Goal: Browse casually: Explore the website without a specific task or goal

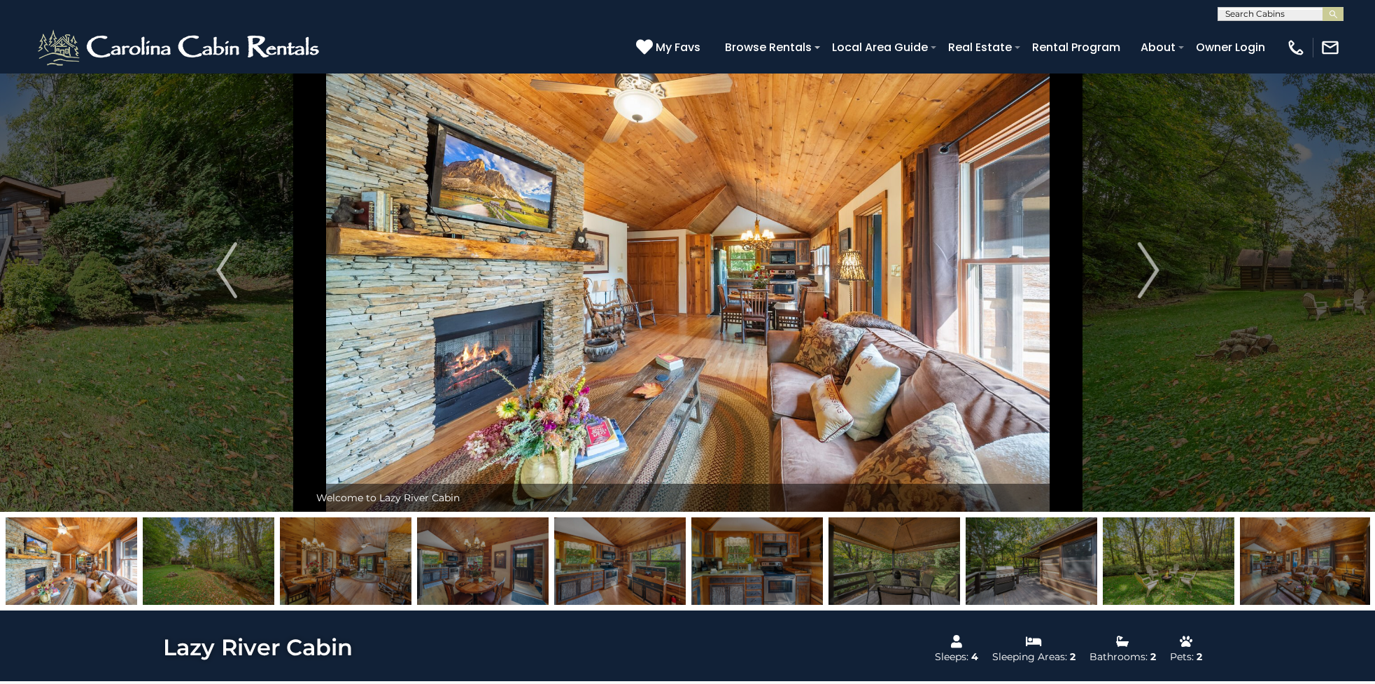
scroll to position [41, 0]
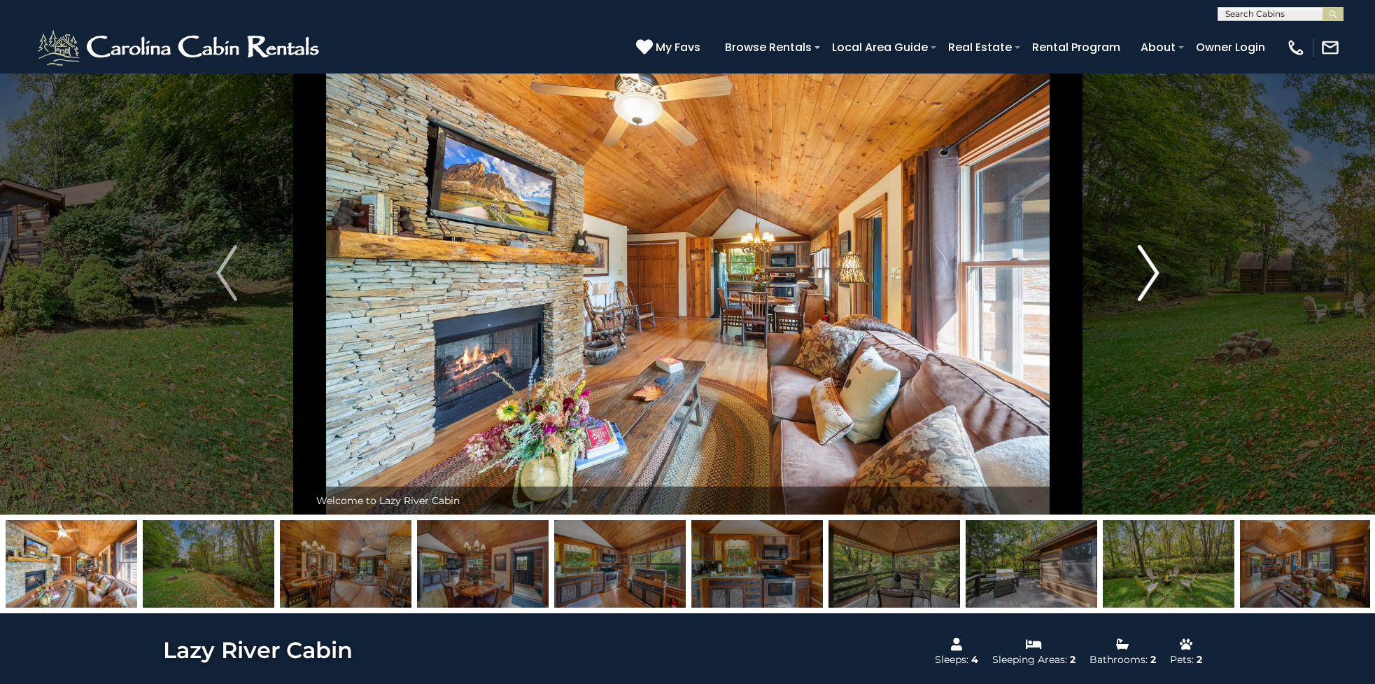
click at [1153, 276] on img "Next" at bounding box center [1148, 273] width 21 height 56
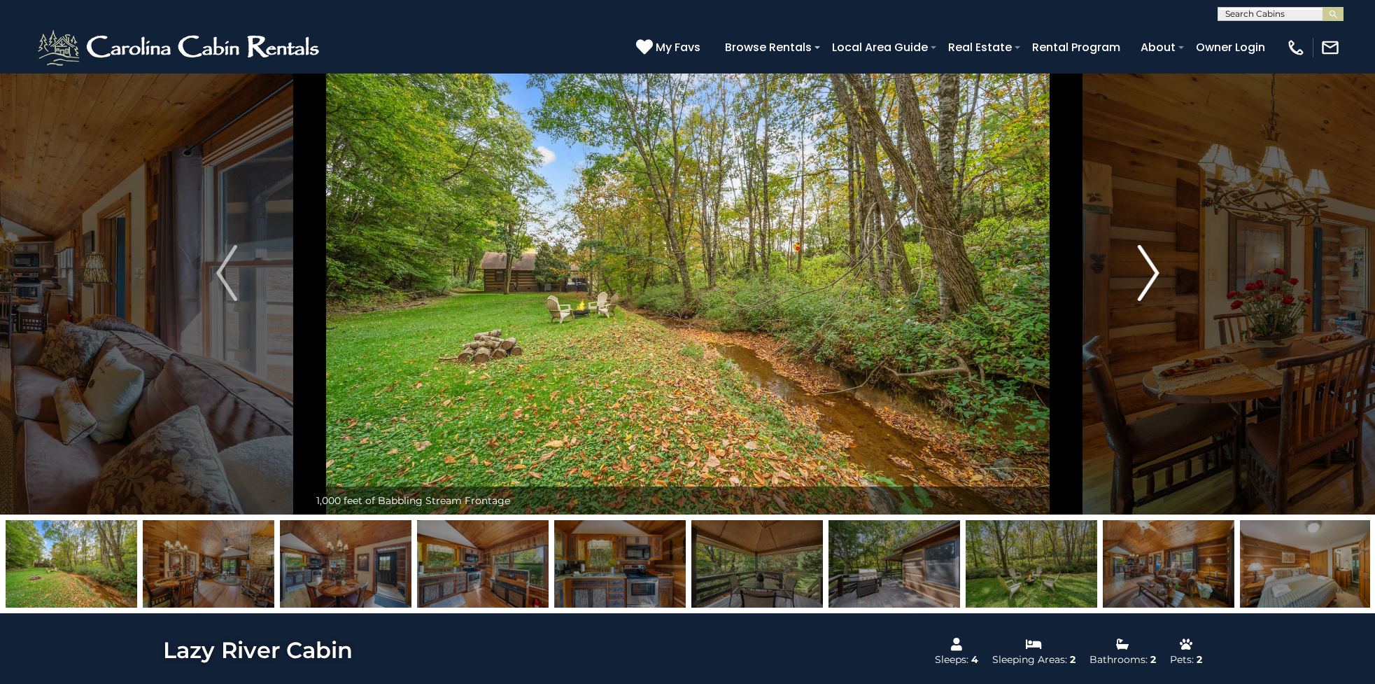
click at [1153, 276] on img "Next" at bounding box center [1148, 273] width 21 height 56
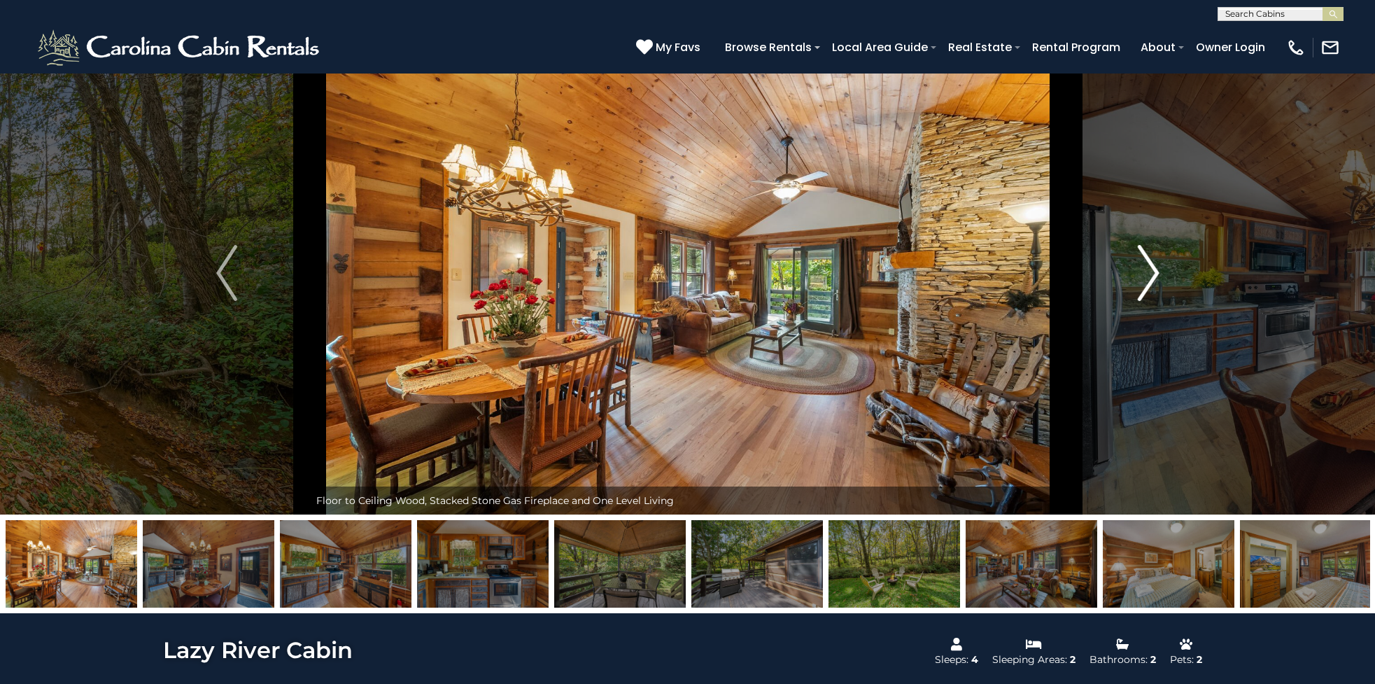
click at [1153, 276] on img "Next" at bounding box center [1148, 273] width 21 height 56
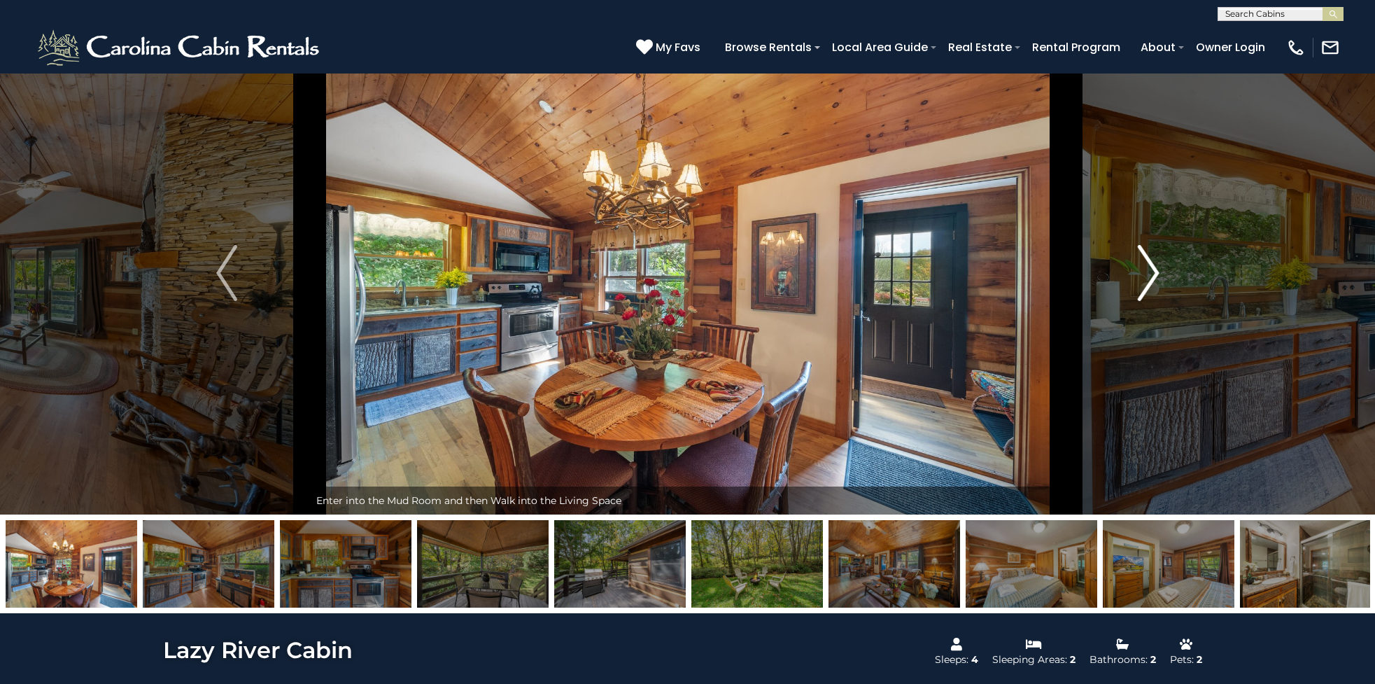
click at [1153, 276] on img "Next" at bounding box center [1148, 273] width 21 height 56
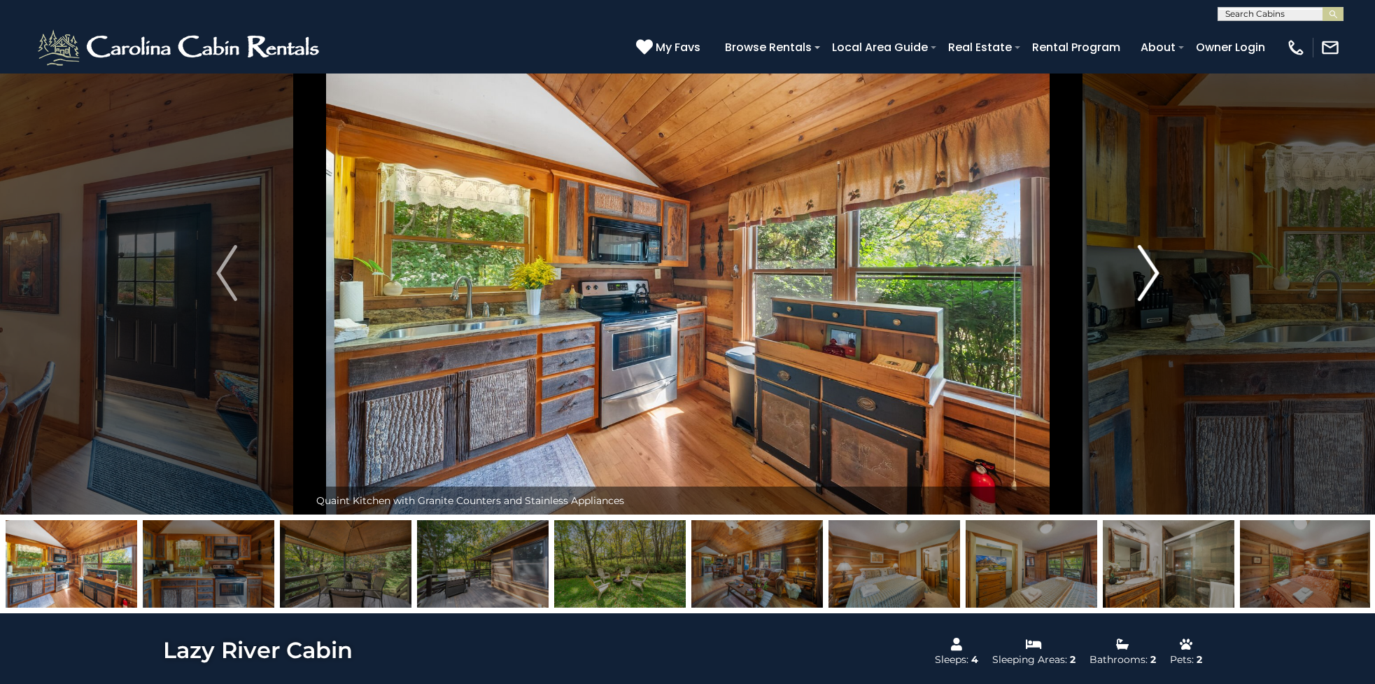
click at [1153, 276] on img "Next" at bounding box center [1148, 273] width 21 height 56
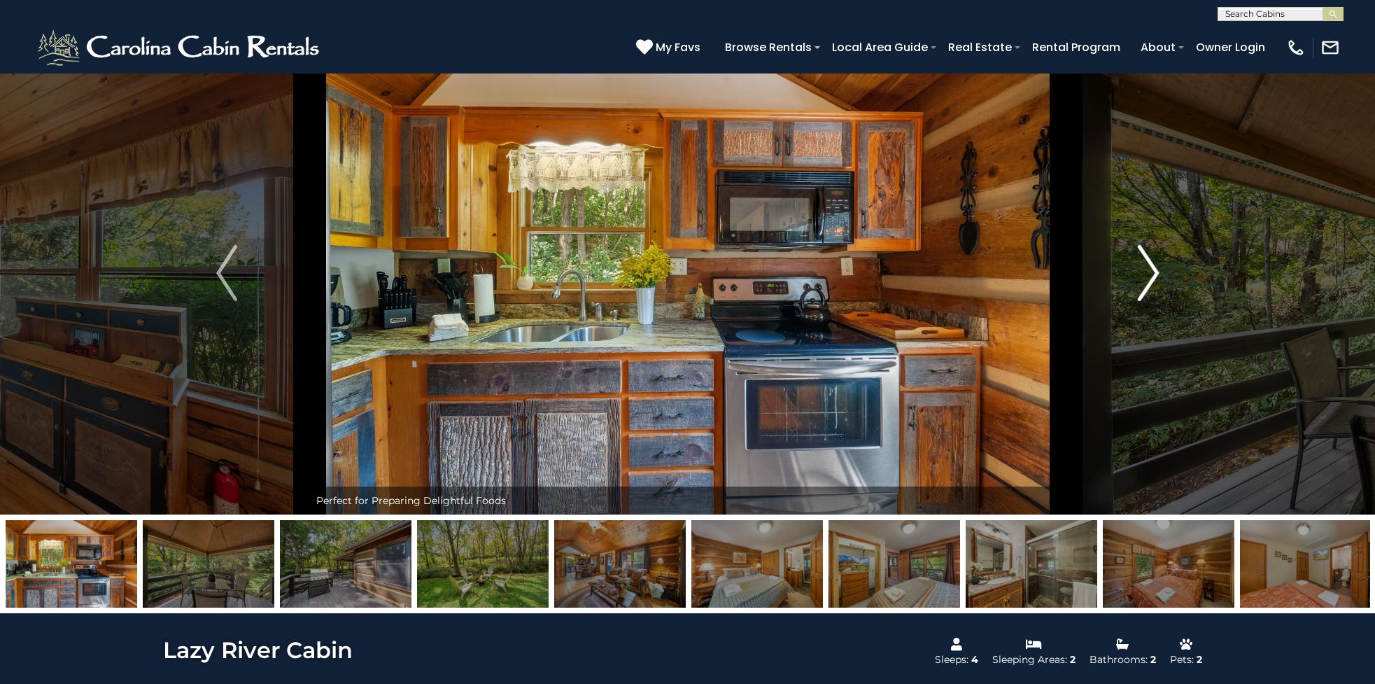
click at [1153, 276] on img "Next" at bounding box center [1148, 273] width 21 height 56
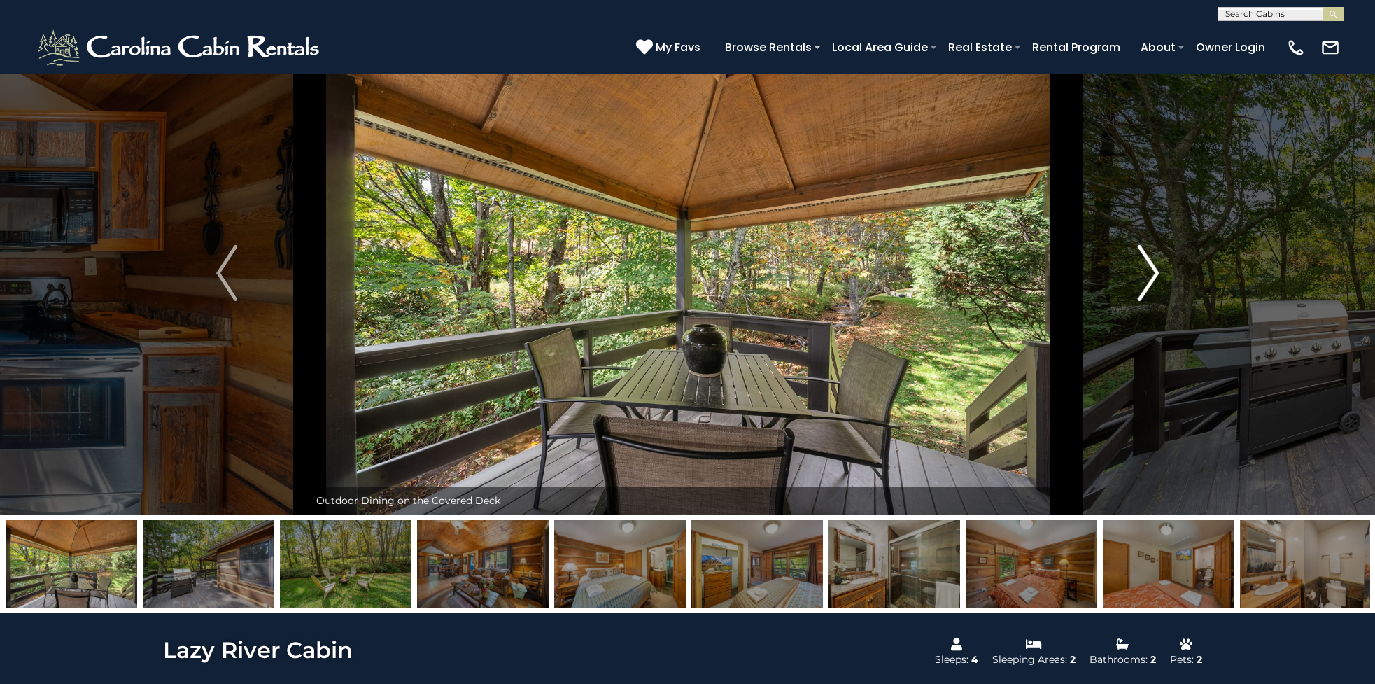
click at [1153, 276] on img "Next" at bounding box center [1148, 273] width 21 height 56
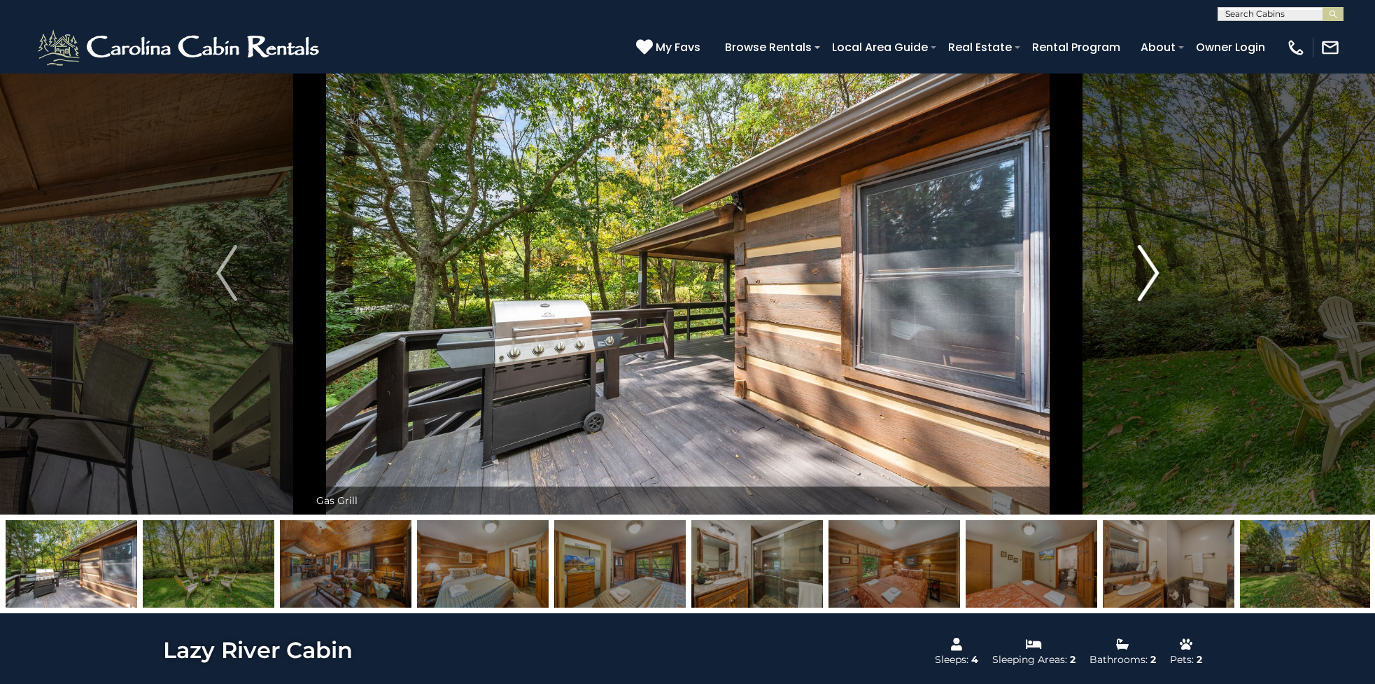
click at [1153, 276] on img "Next" at bounding box center [1148, 273] width 21 height 56
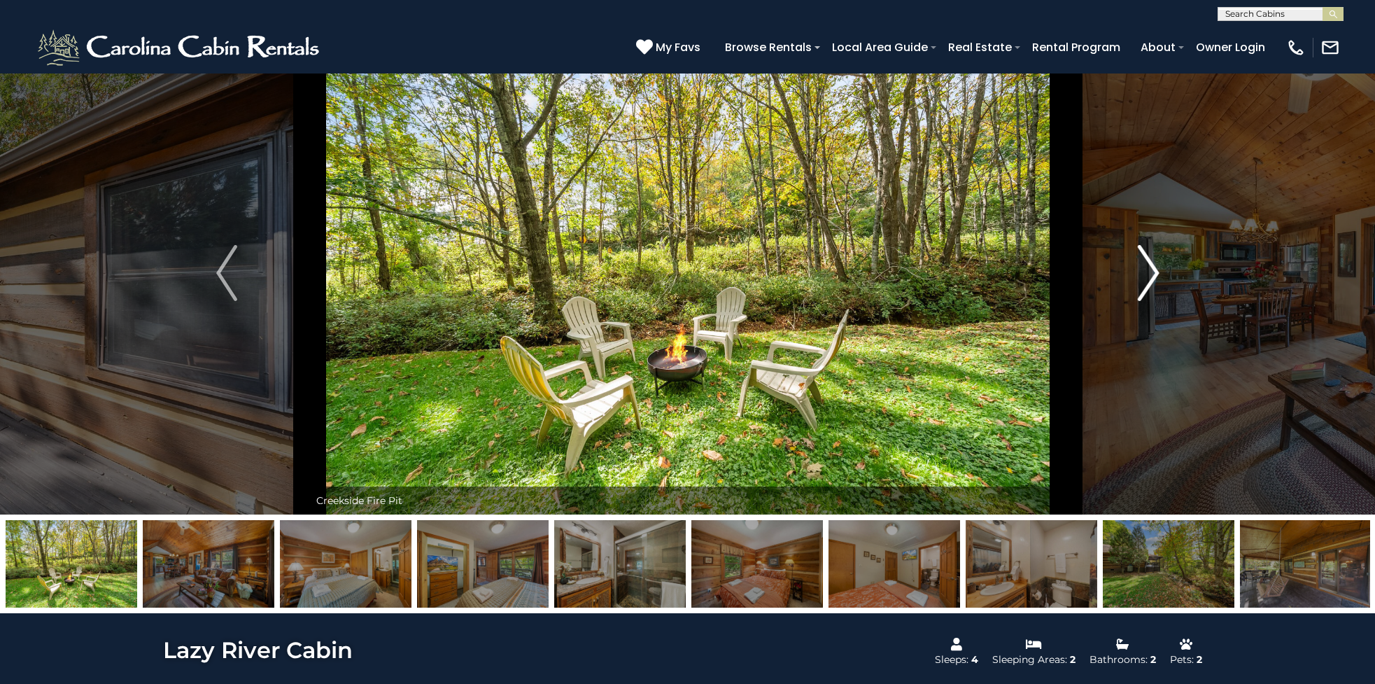
click at [1153, 276] on img "Next" at bounding box center [1148, 273] width 21 height 56
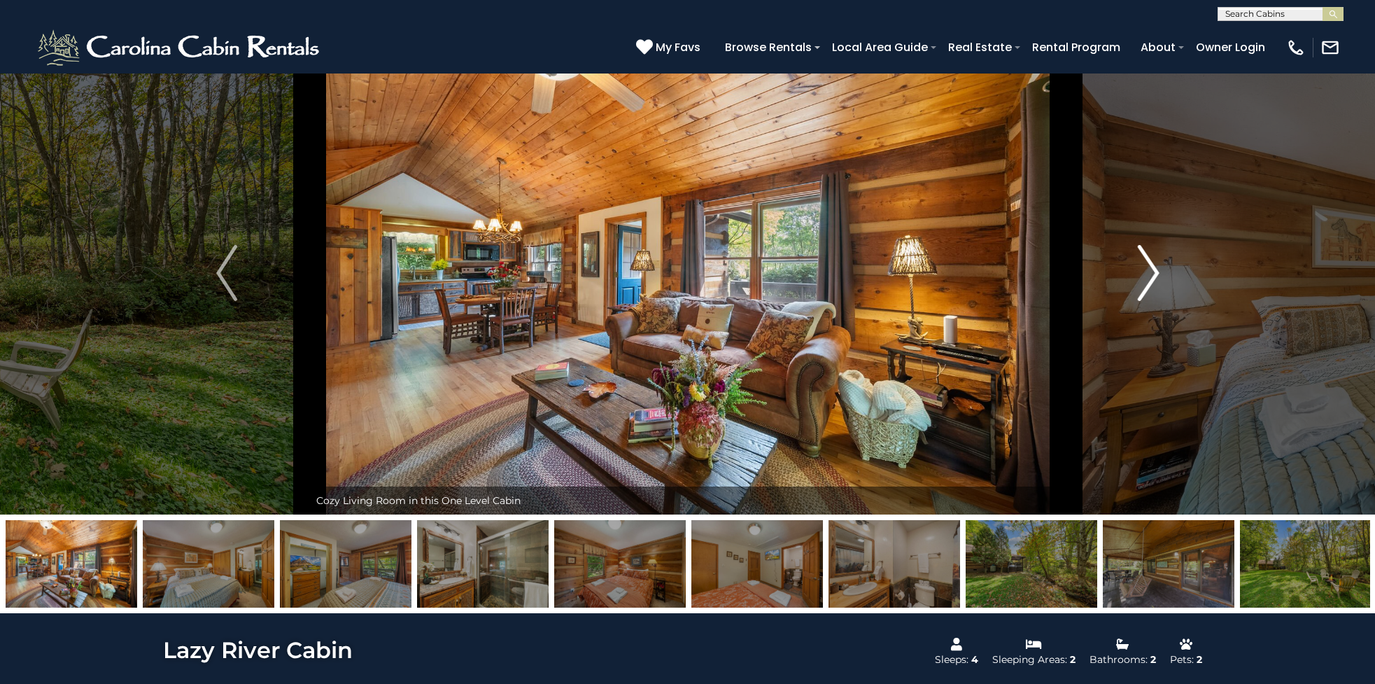
click at [1153, 276] on img "Next" at bounding box center [1148, 273] width 21 height 56
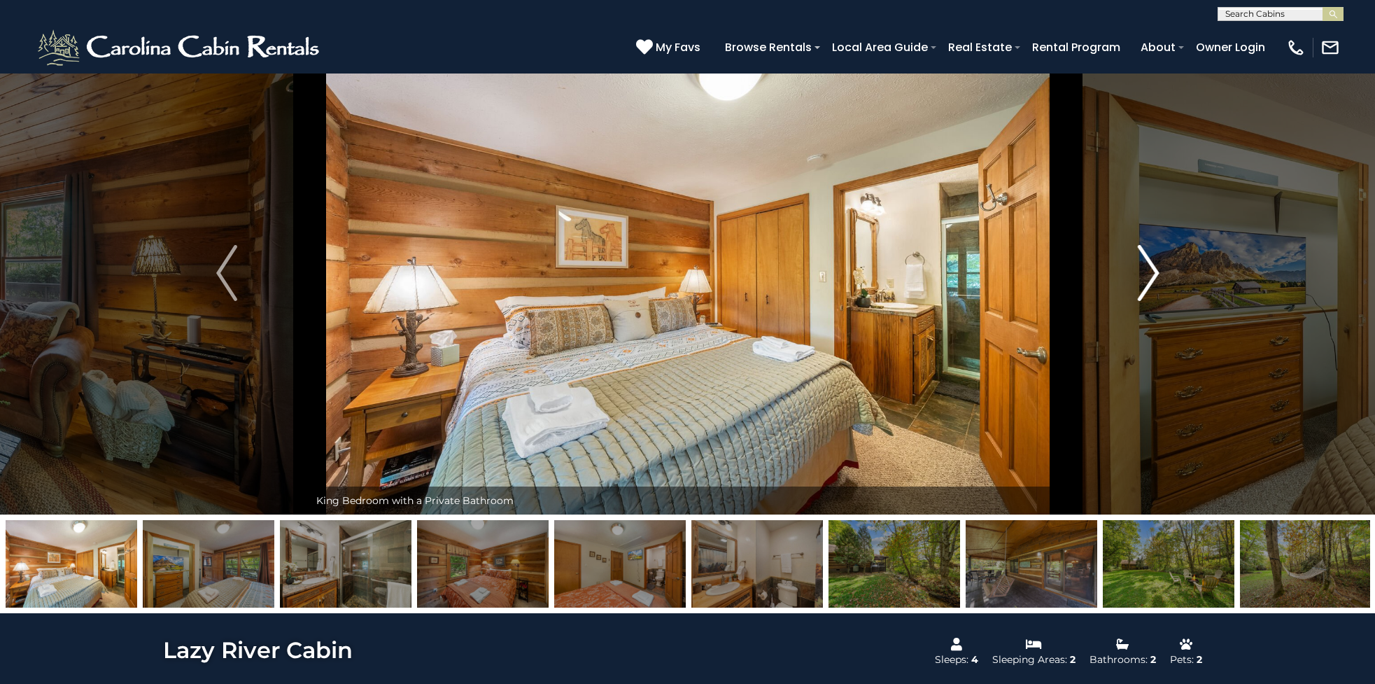
click at [1152, 275] on img "Next" at bounding box center [1148, 273] width 21 height 56
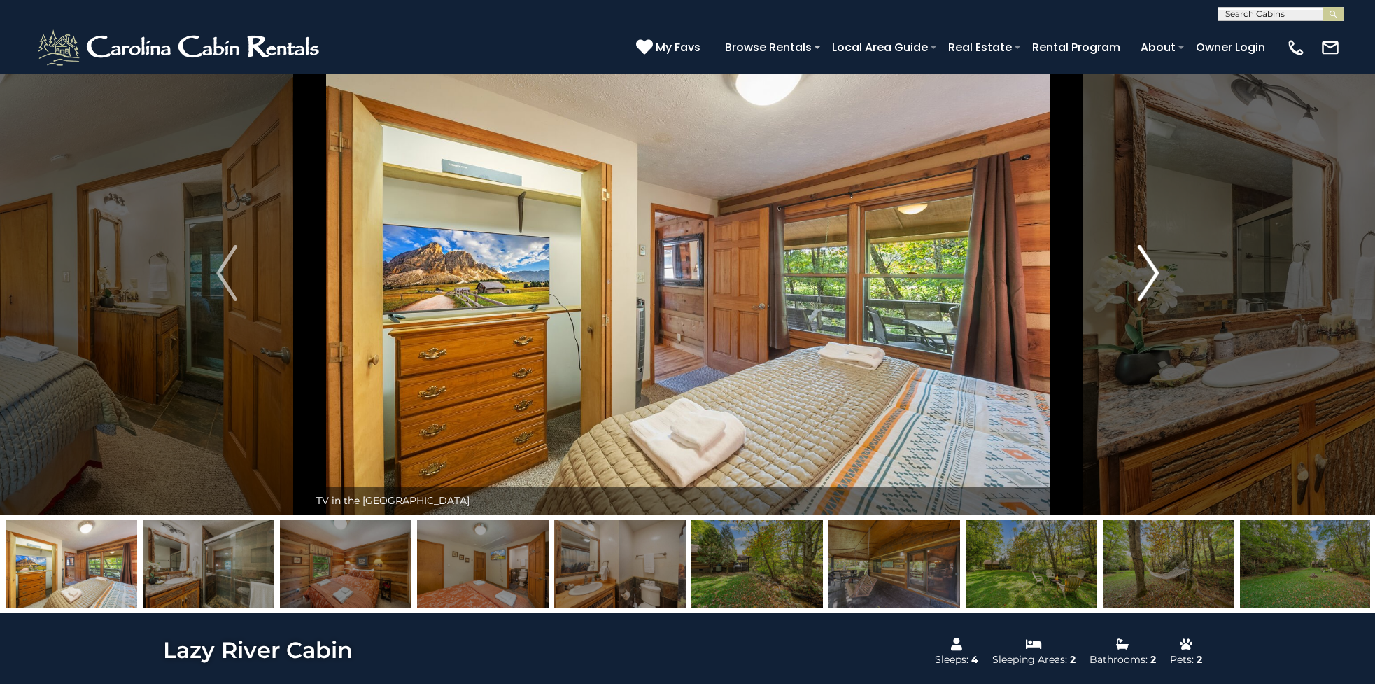
click at [1151, 274] on img "Next" at bounding box center [1148, 273] width 21 height 56
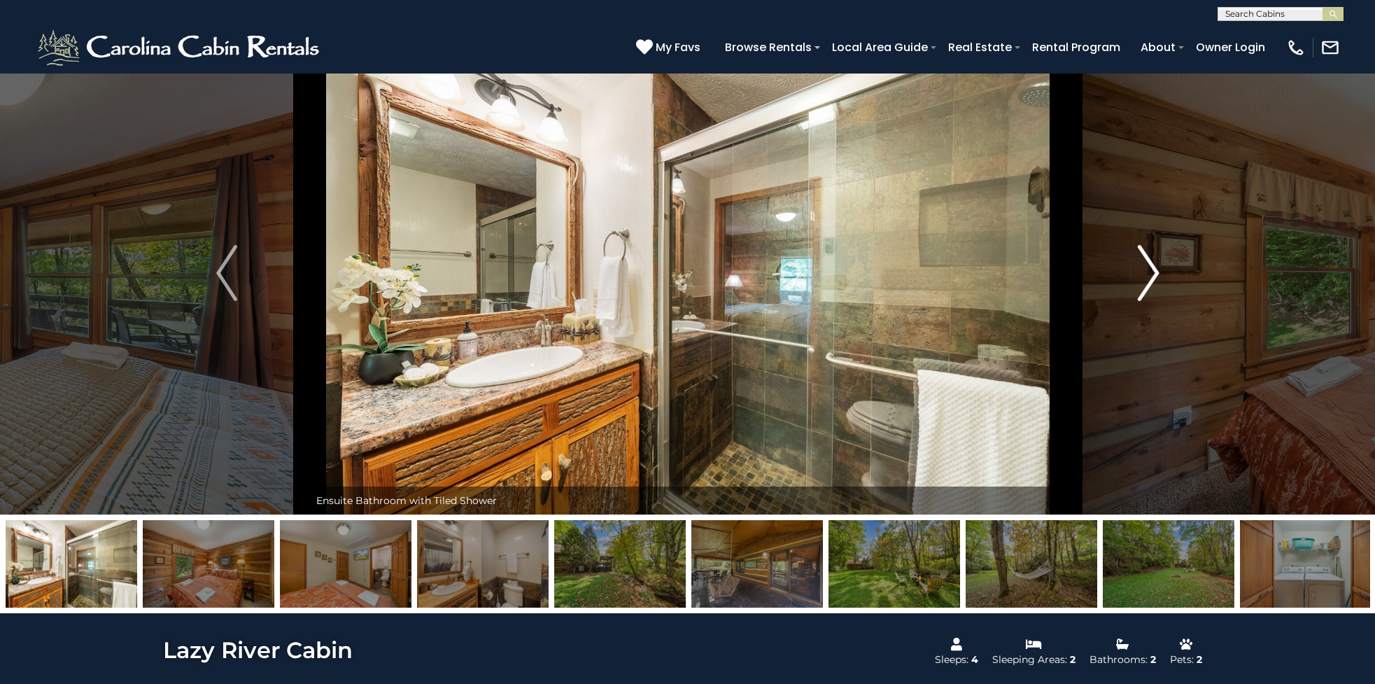
click at [1151, 274] on img "Next" at bounding box center [1148, 273] width 21 height 56
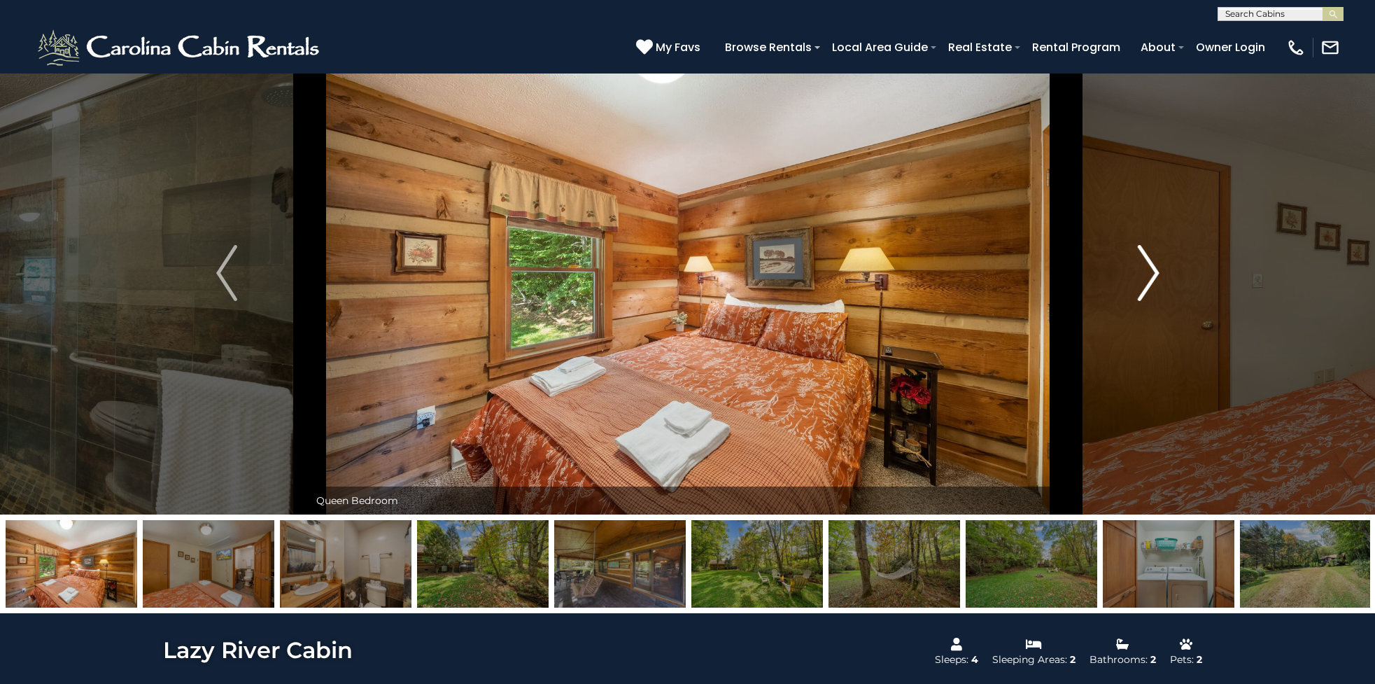
click at [1150, 274] on img "Next" at bounding box center [1148, 273] width 21 height 56
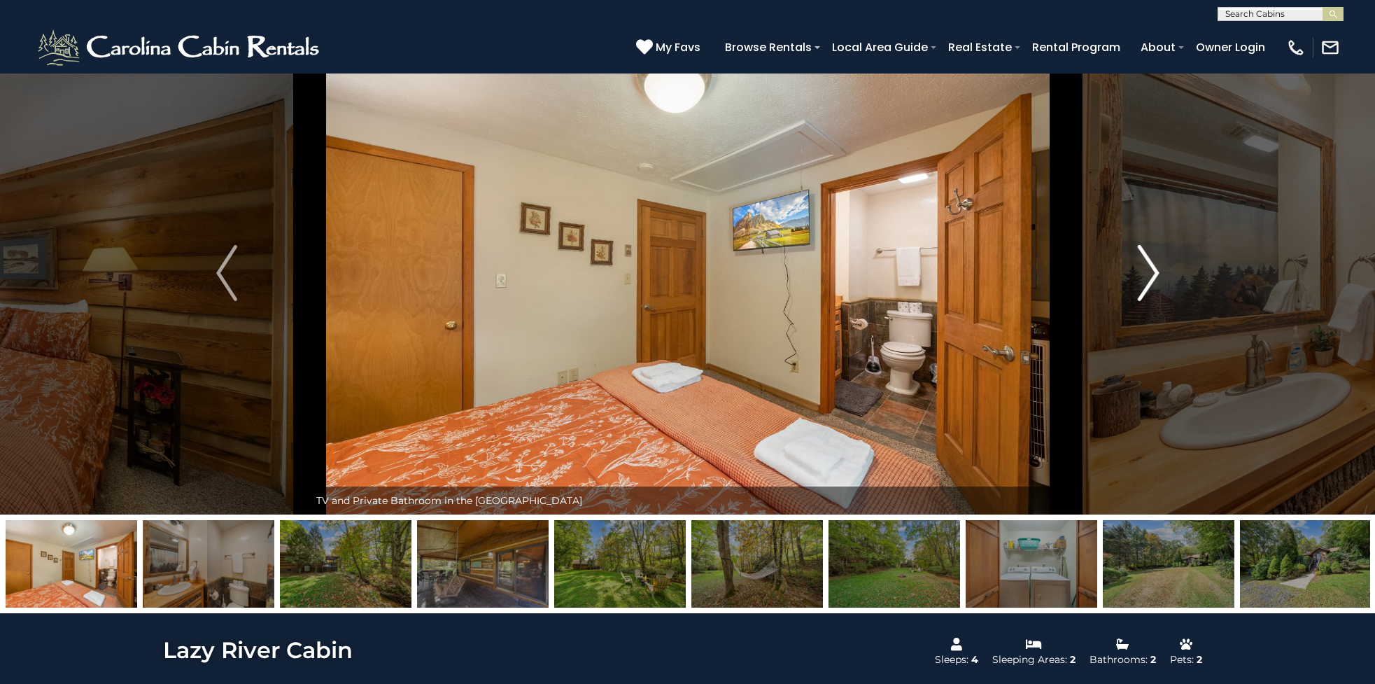
click at [1150, 274] on img "Next" at bounding box center [1148, 273] width 21 height 56
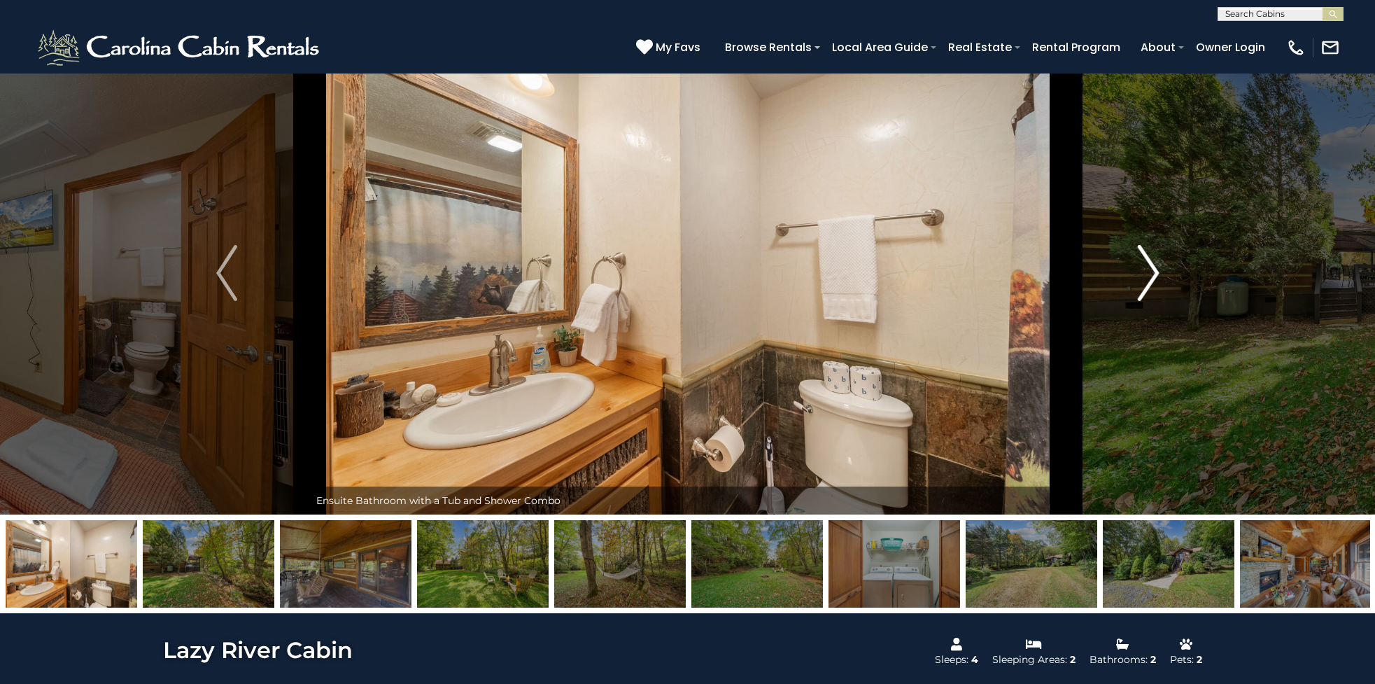
click at [1149, 273] on img "Next" at bounding box center [1148, 273] width 21 height 56
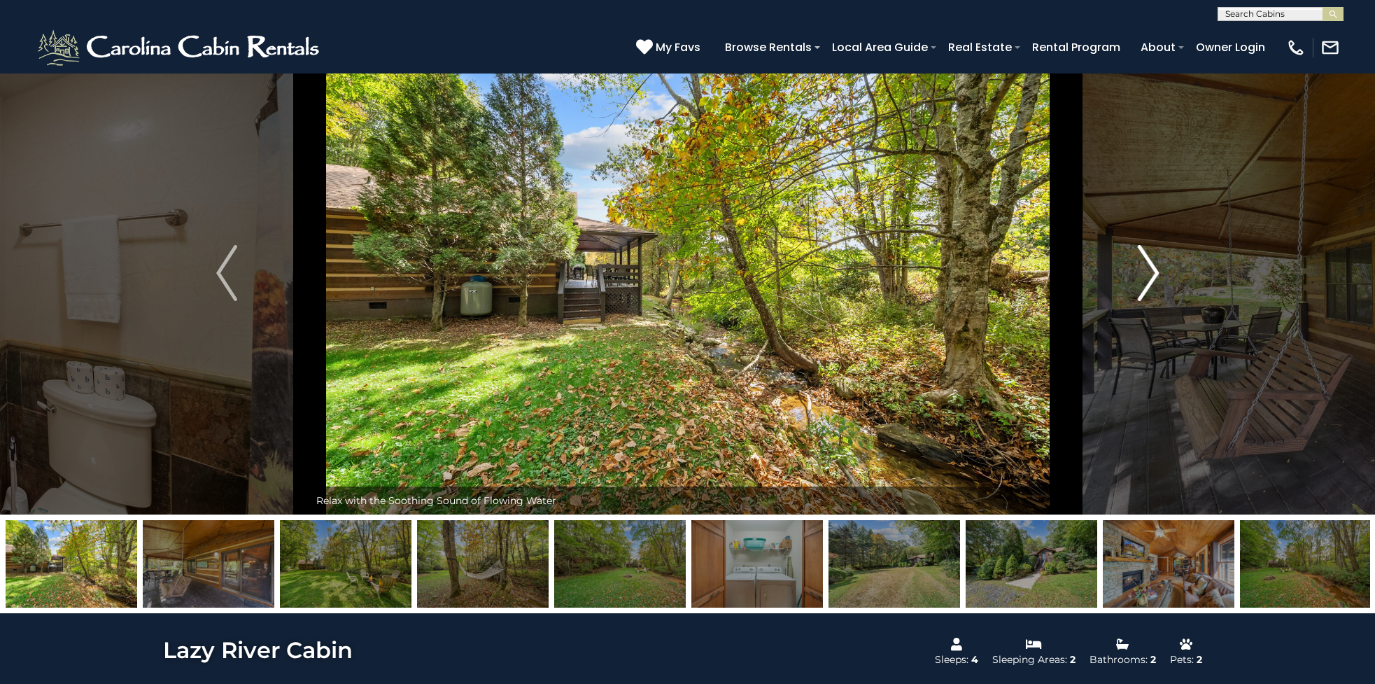
click at [1149, 273] on img "Next" at bounding box center [1148, 273] width 21 height 56
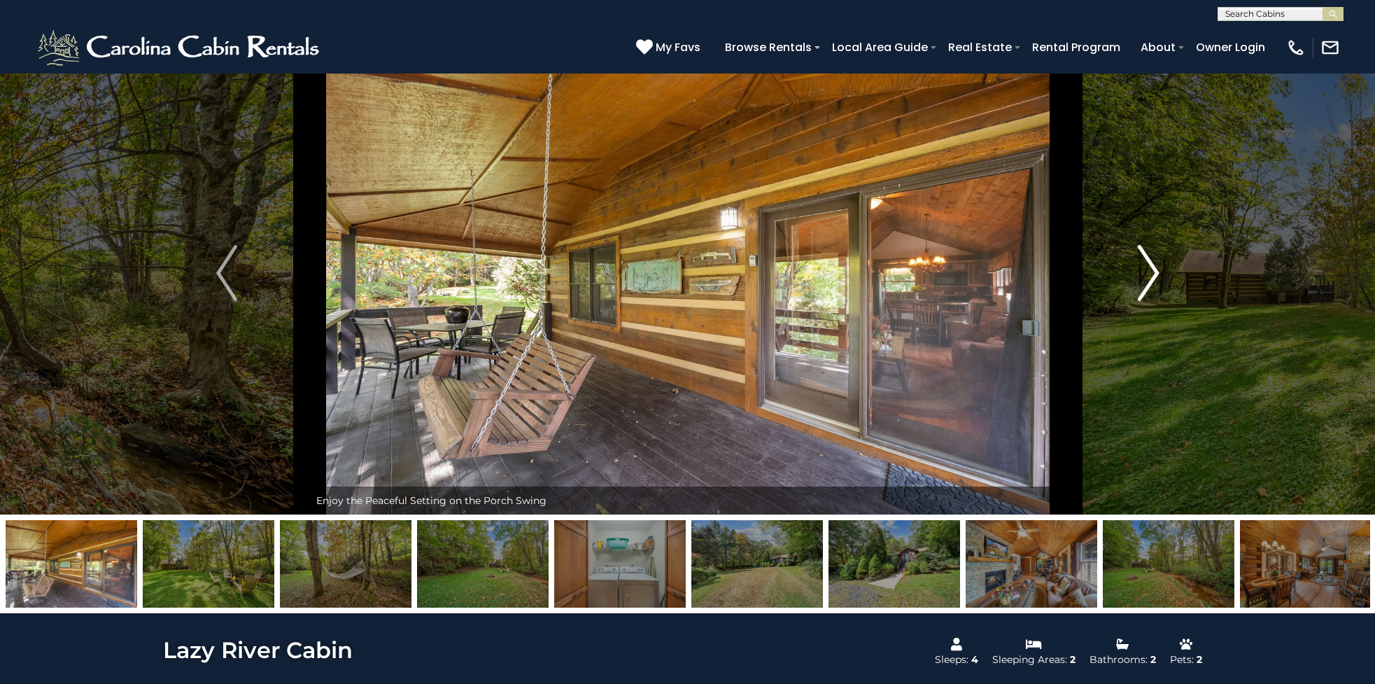
click at [1149, 273] on img "Next" at bounding box center [1148, 273] width 21 height 56
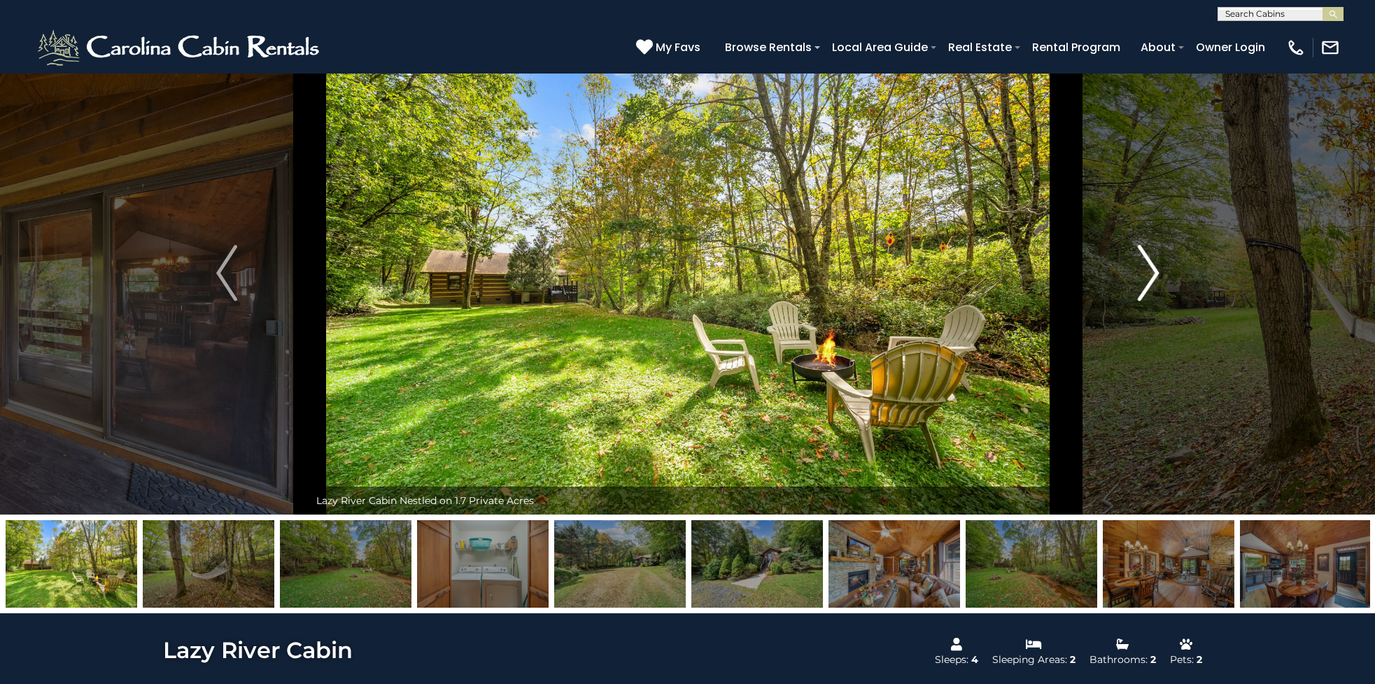
click at [1149, 273] on img "Next" at bounding box center [1148, 273] width 21 height 56
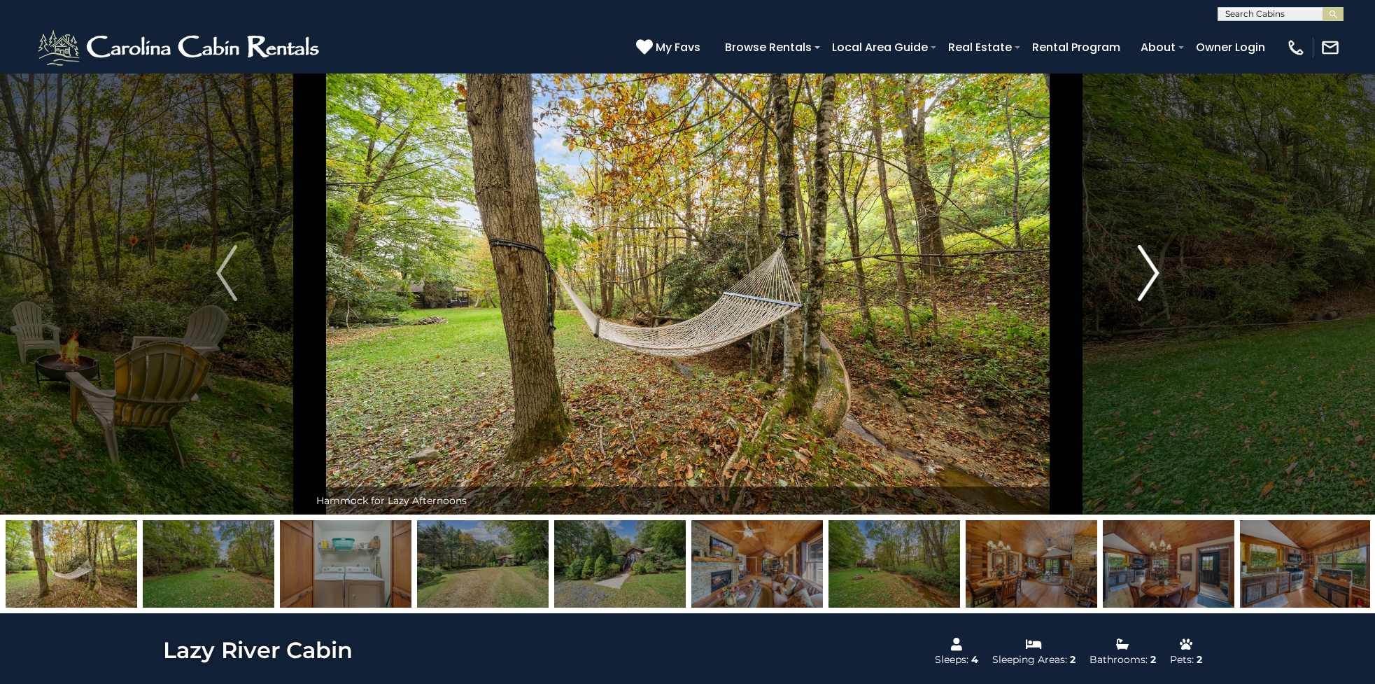
click at [1149, 273] on img "Next" at bounding box center [1148, 273] width 21 height 56
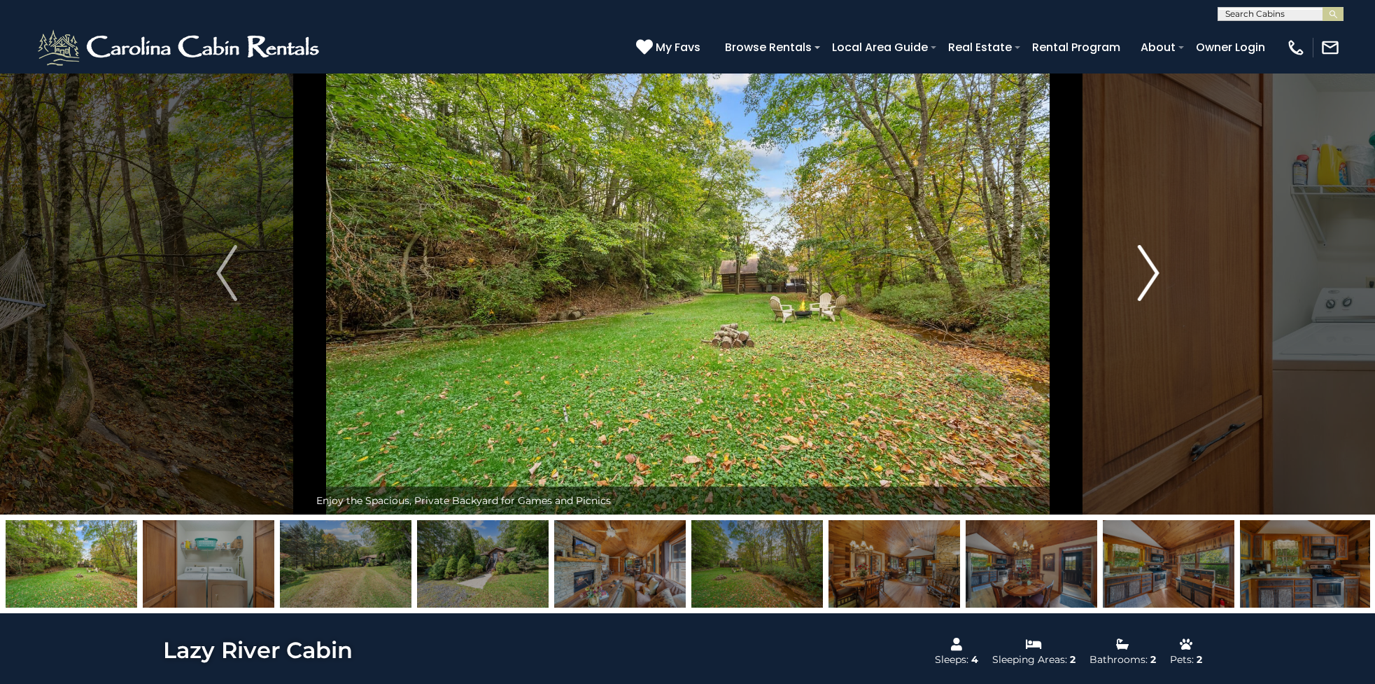
click at [1148, 274] on img "Next" at bounding box center [1148, 273] width 21 height 56
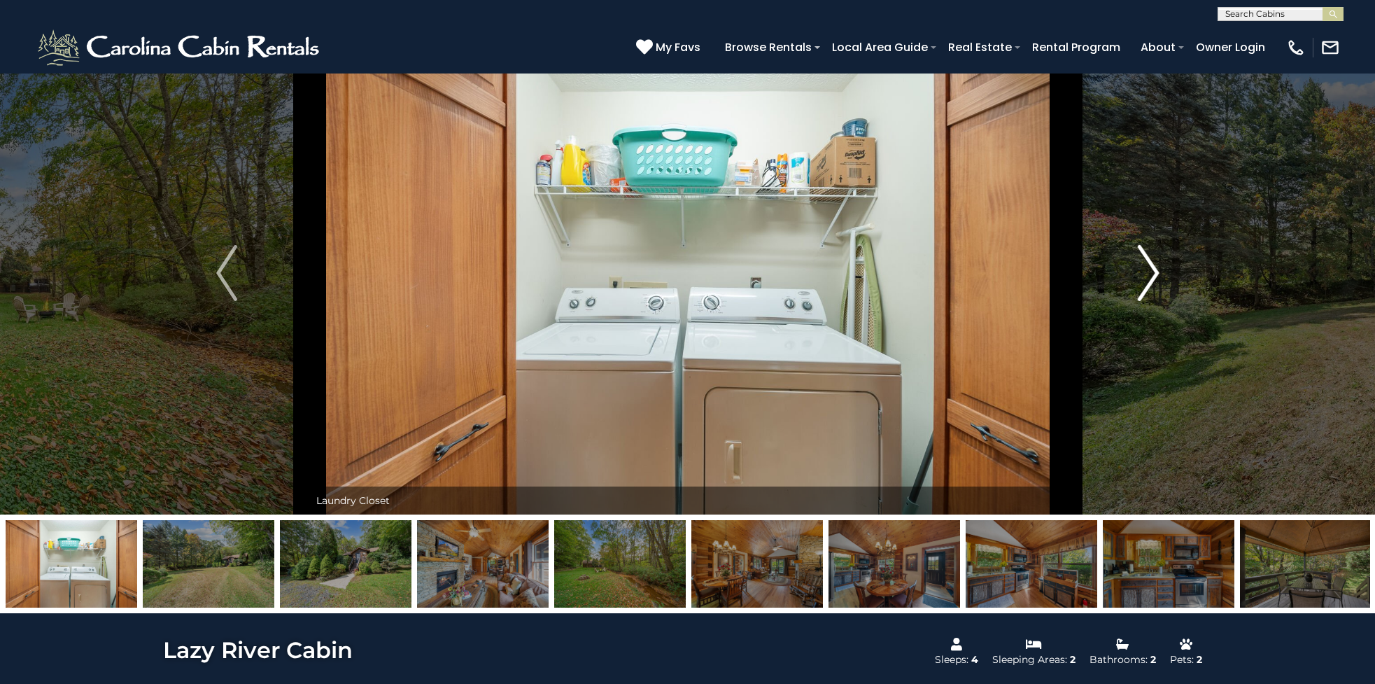
click at [1148, 274] on img "Next" at bounding box center [1148, 273] width 21 height 56
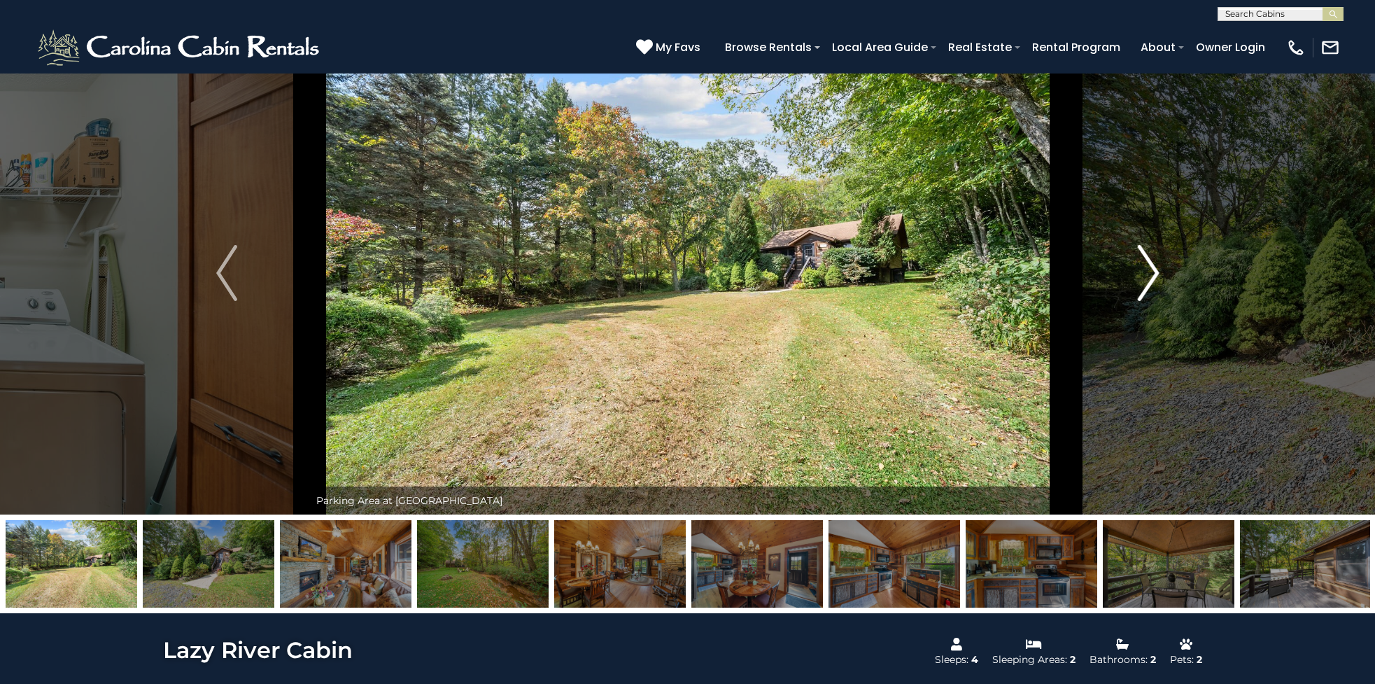
click at [1147, 271] on img "Next" at bounding box center [1148, 273] width 21 height 56
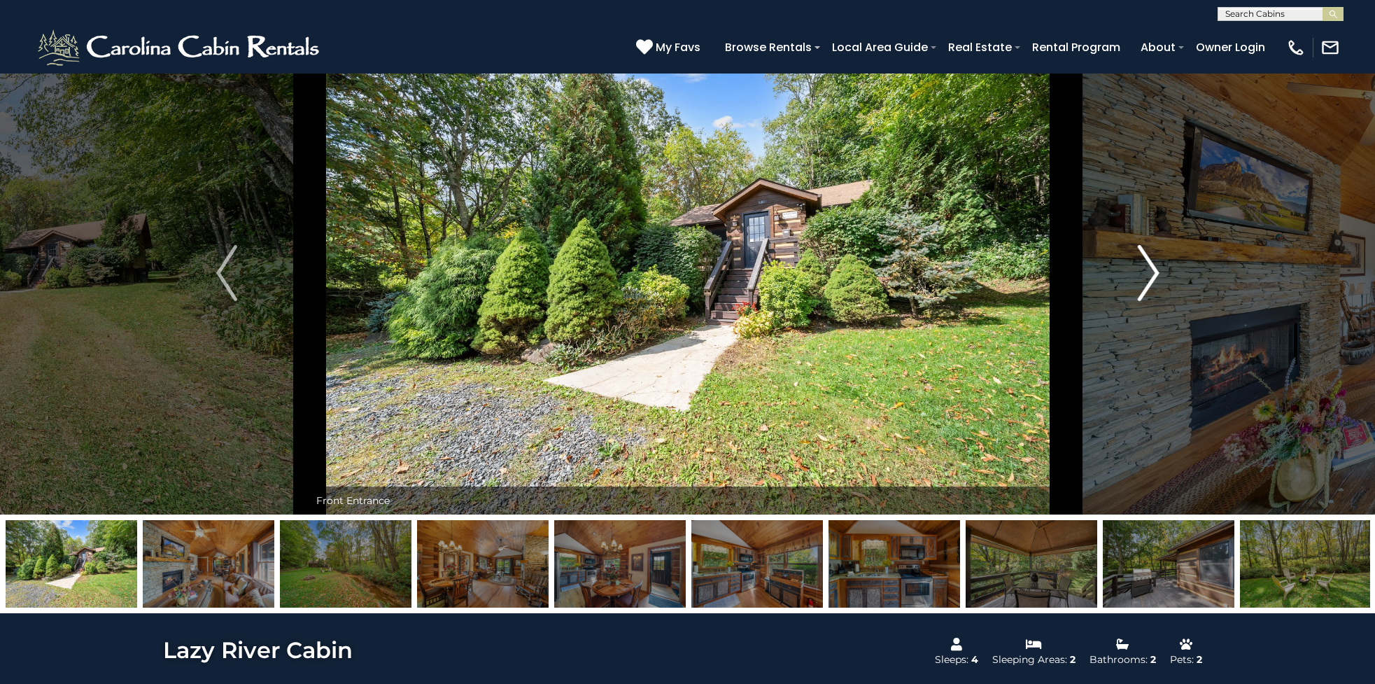
click at [1147, 271] on img "Next" at bounding box center [1148, 273] width 21 height 56
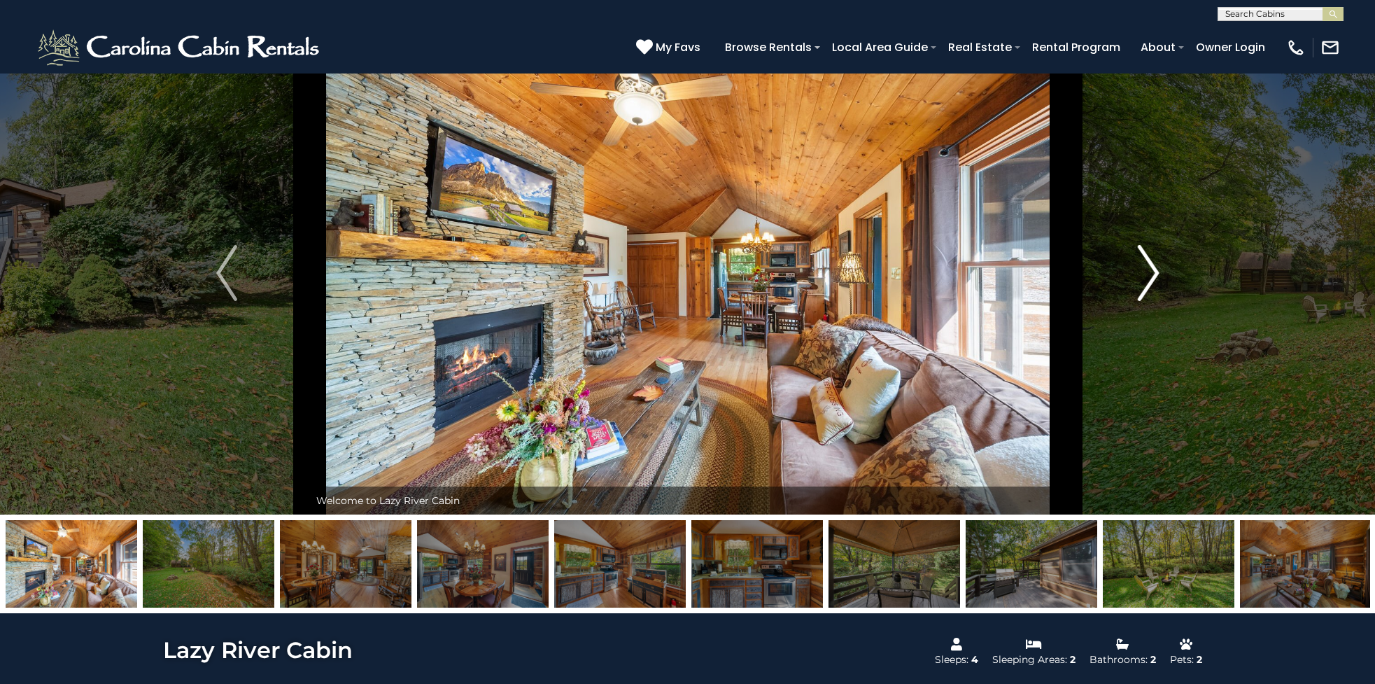
click at [1147, 271] on img "Next" at bounding box center [1148, 273] width 21 height 56
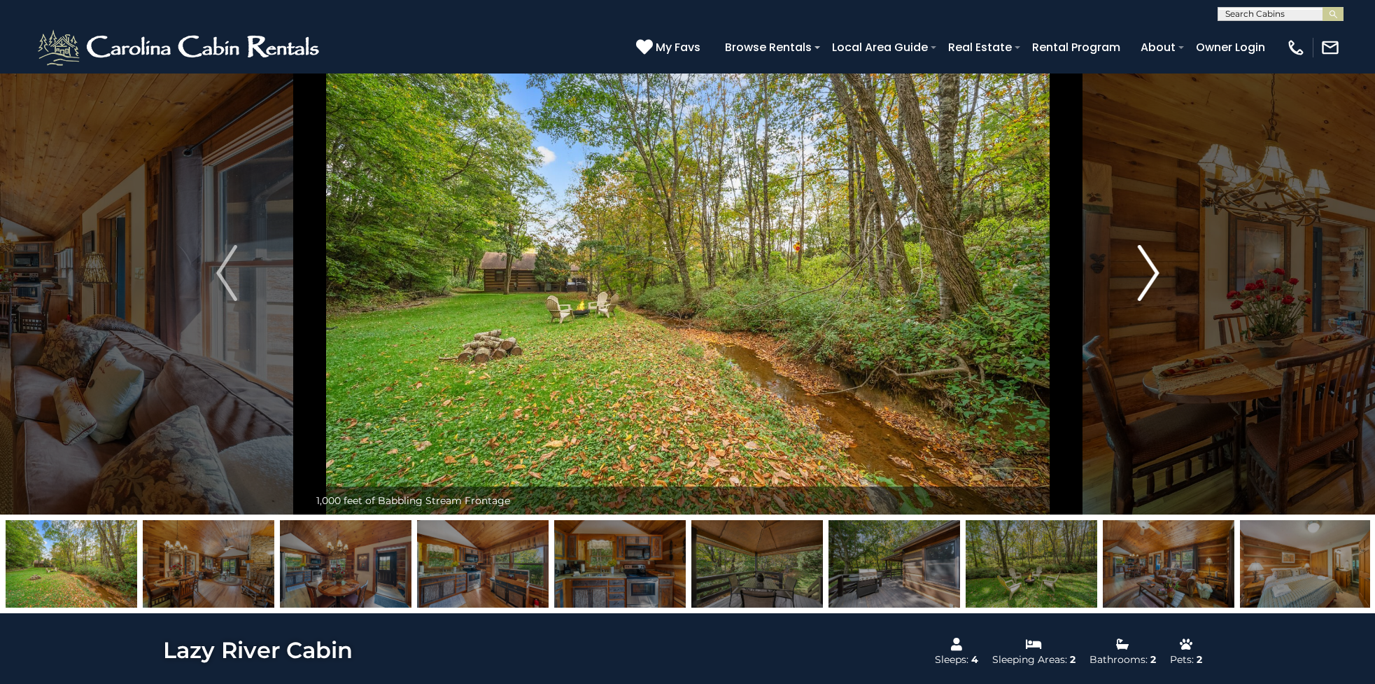
click at [1147, 271] on img "Next" at bounding box center [1148, 273] width 21 height 56
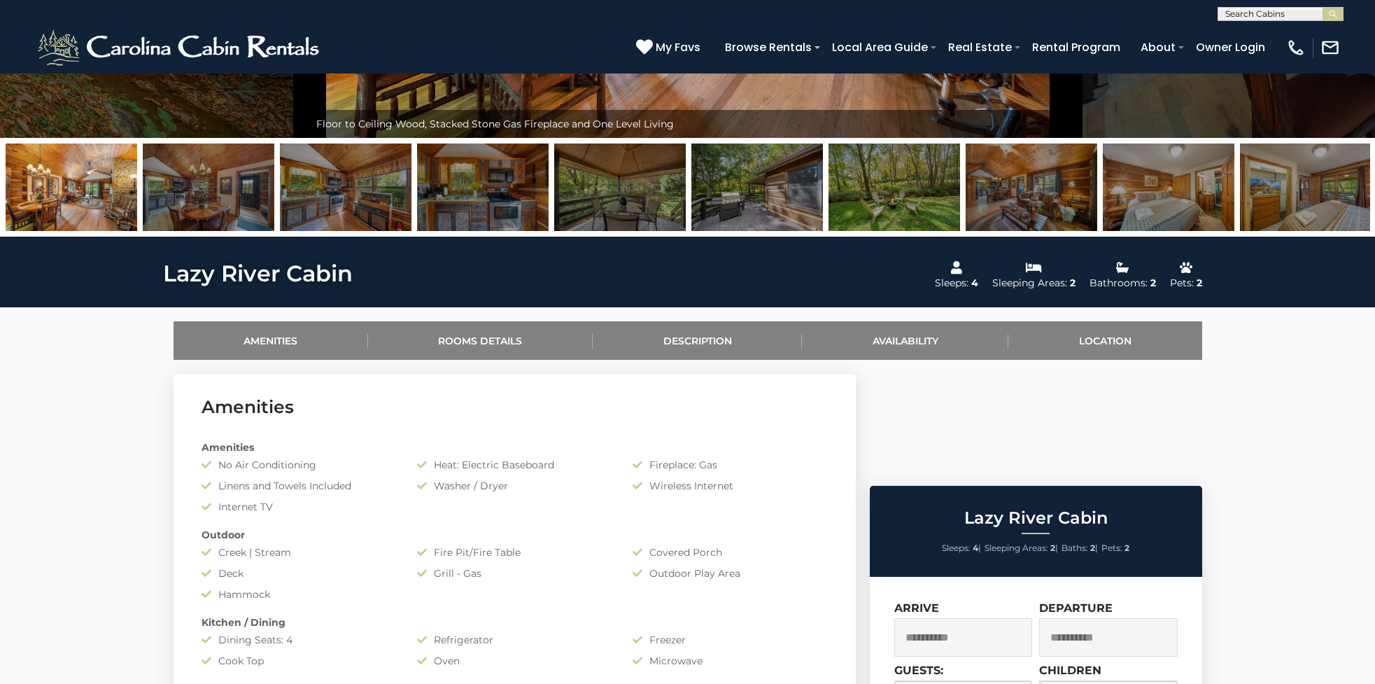
scroll to position [0, 0]
